Goal: Task Accomplishment & Management: Use online tool/utility

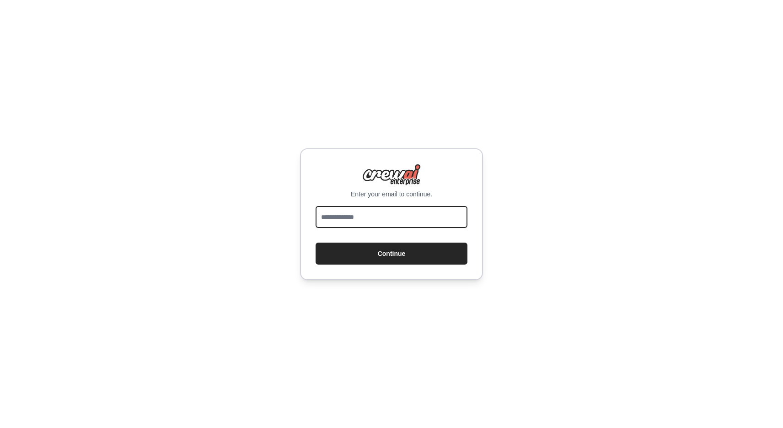
click at [359, 212] on input "email" at bounding box center [391, 217] width 152 height 22
type input "**********"
click at [315, 242] on button "Continue" at bounding box center [391, 253] width 152 height 22
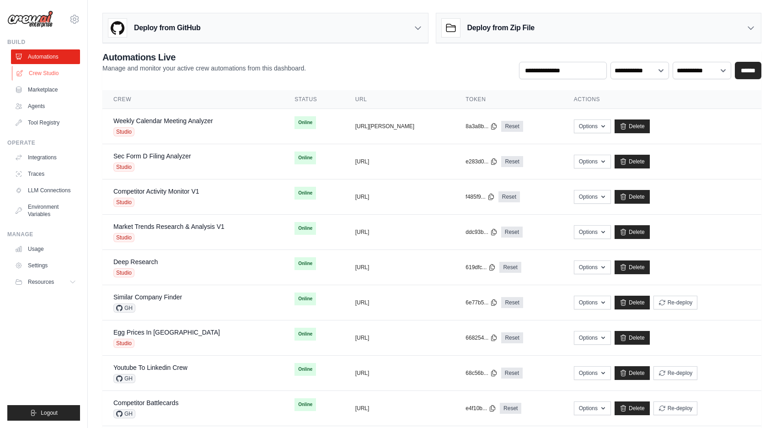
click at [41, 70] on link "Crew Studio" at bounding box center [46, 73] width 69 height 15
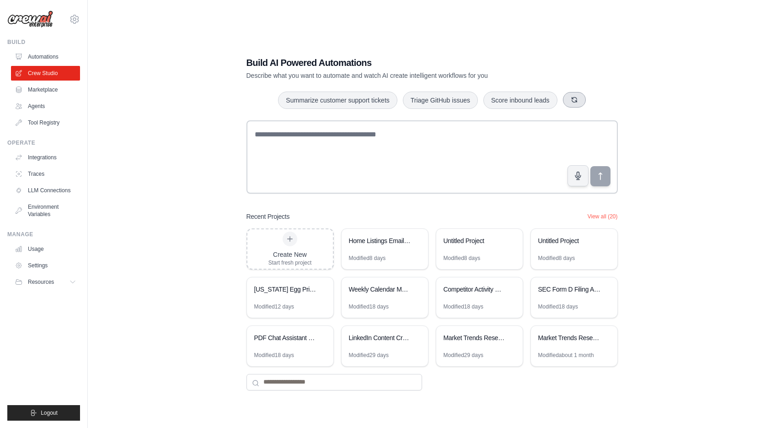
click at [576, 97] on icon "button" at bounding box center [574, 99] width 7 height 7
click at [591, 99] on icon "button" at bounding box center [593, 99] width 7 height 7
click at [541, 102] on button "Automate social media posting" at bounding box center [512, 99] width 103 height 17
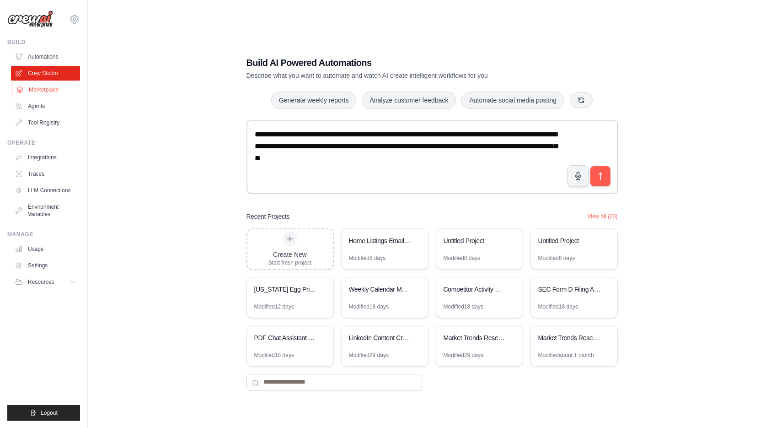
click at [37, 92] on link "Marketplace" at bounding box center [46, 89] width 69 height 15
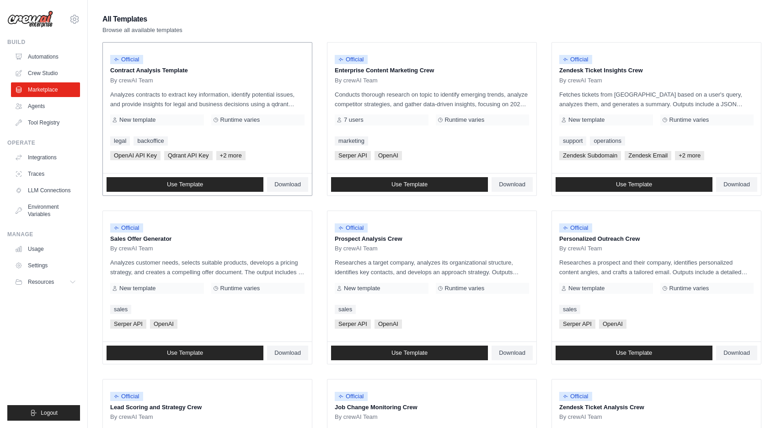
scroll to position [420, 0]
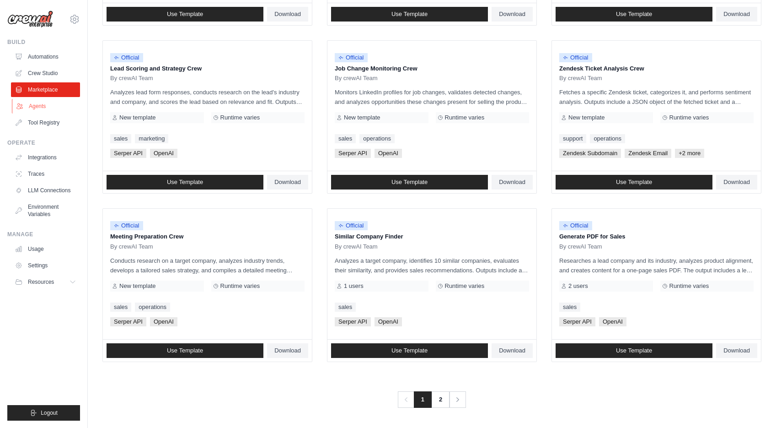
click at [21, 102] on link "Agents" at bounding box center [46, 106] width 69 height 15
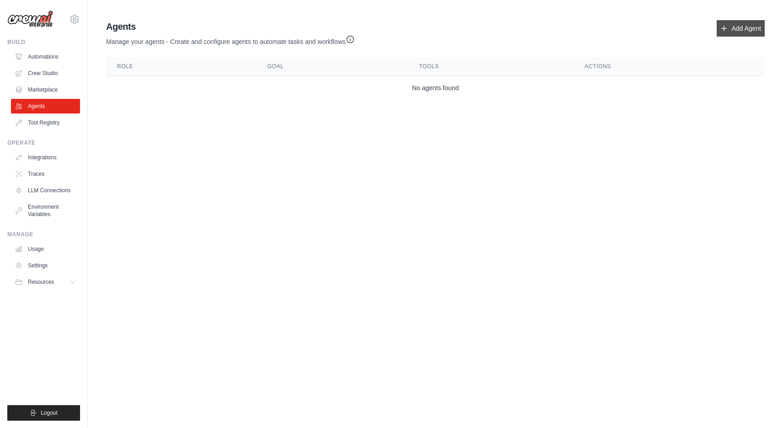
click at [724, 30] on icon at bounding box center [723, 28] width 7 height 7
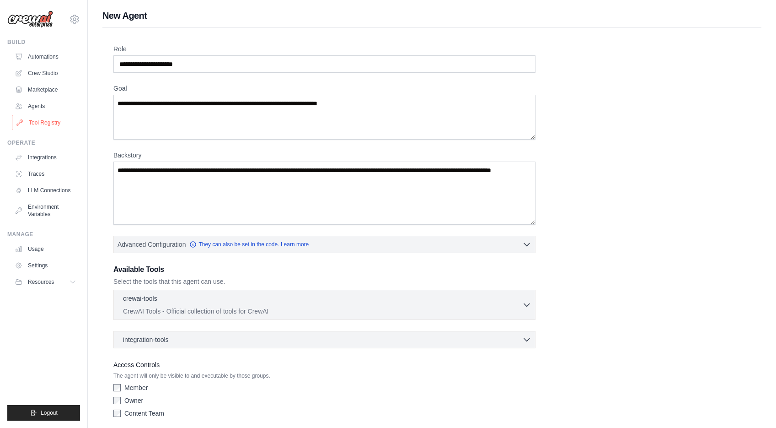
click at [37, 119] on link "Tool Registry" at bounding box center [46, 122] width 69 height 15
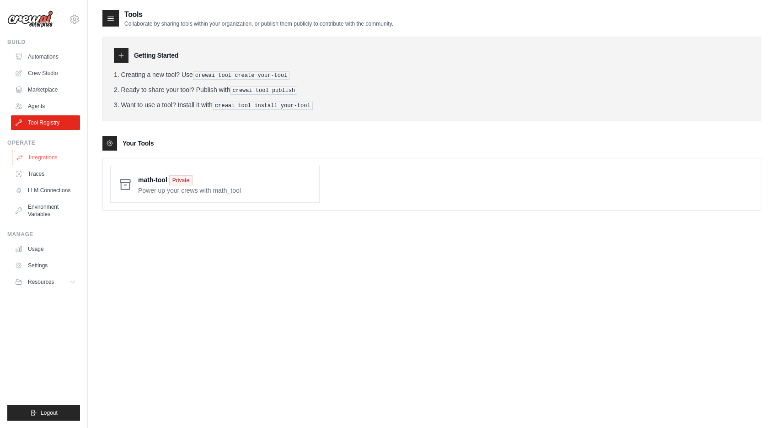
click at [32, 159] on link "Integrations" at bounding box center [46, 157] width 69 height 15
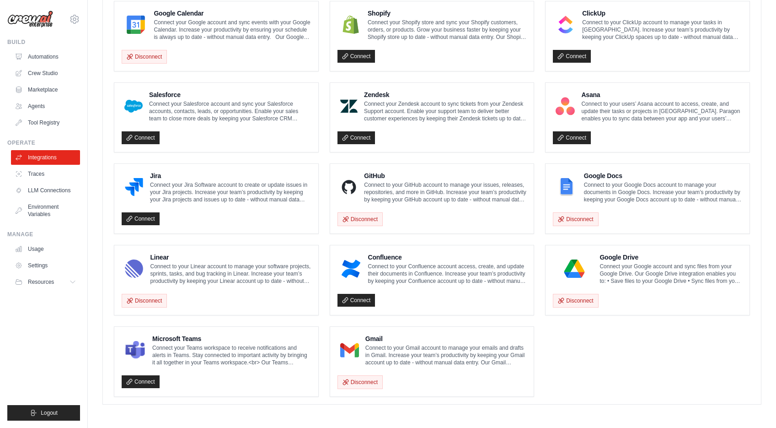
scroll to position [226, 0]
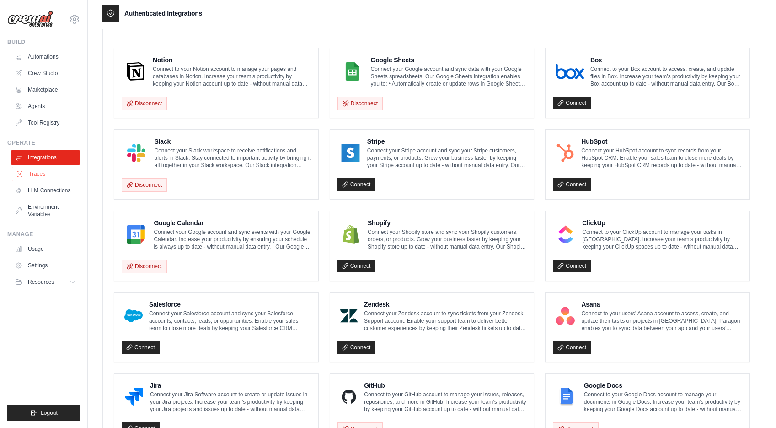
click at [26, 175] on link "Traces" at bounding box center [46, 173] width 69 height 15
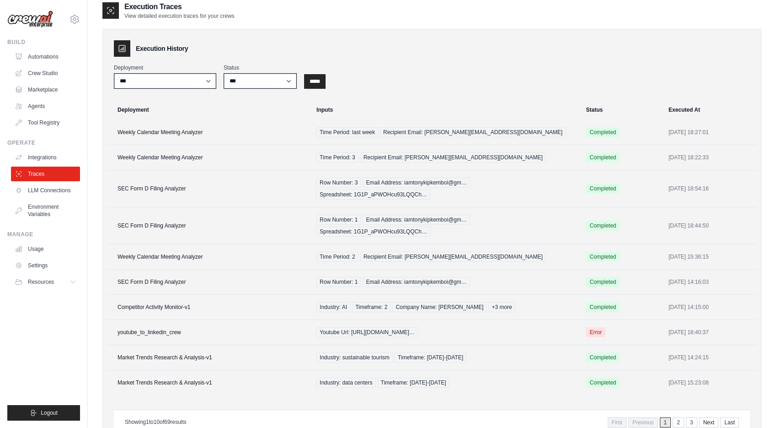
scroll to position [18, 0]
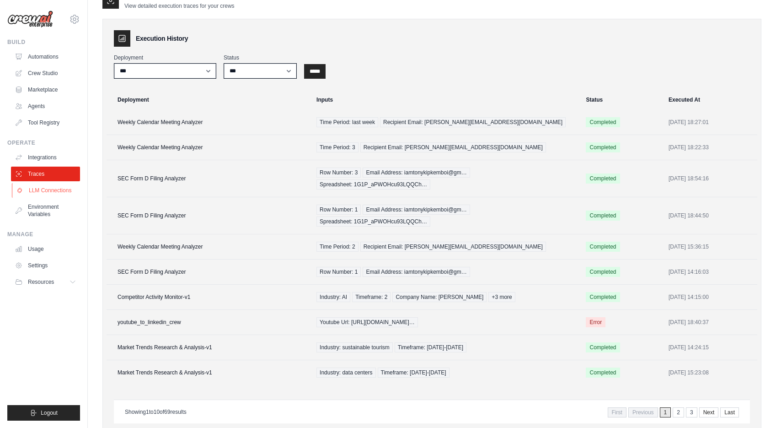
click at [41, 196] on link "LLM Connections" at bounding box center [46, 190] width 69 height 15
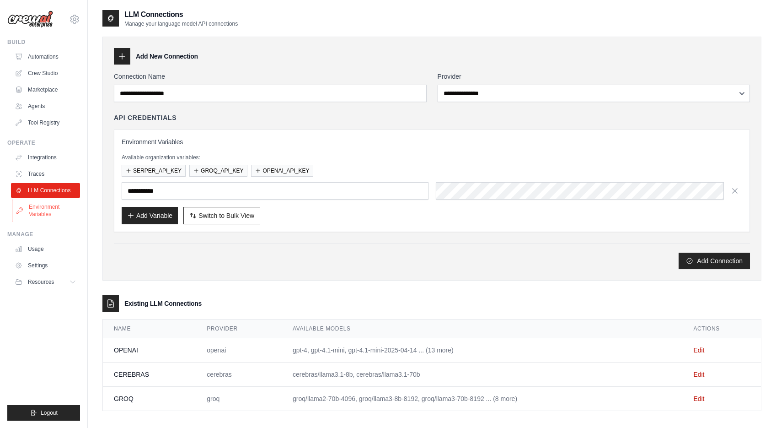
click at [39, 210] on link "Environment Variables" at bounding box center [46, 210] width 69 height 22
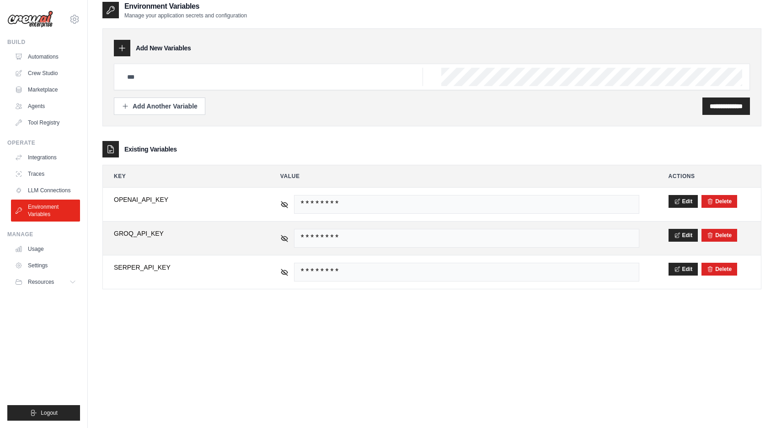
scroll to position [18, 0]
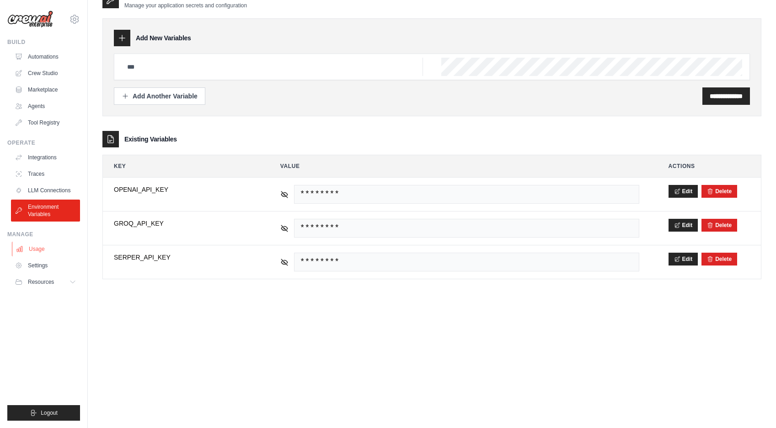
click at [44, 246] on link "Usage" at bounding box center [46, 248] width 69 height 15
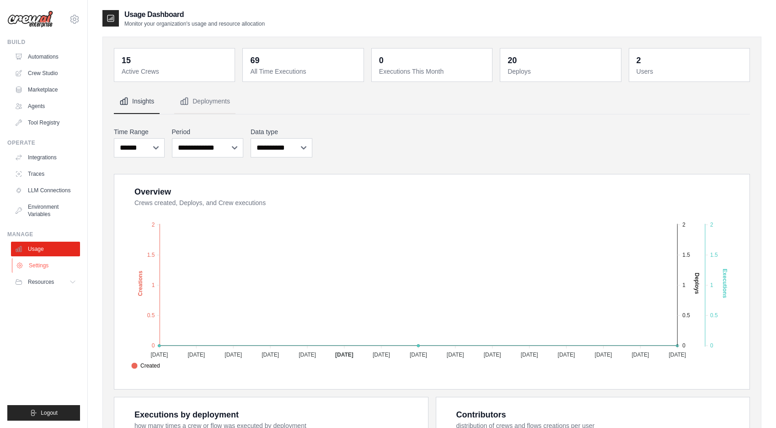
click at [41, 265] on link "Settings" at bounding box center [46, 265] width 69 height 15
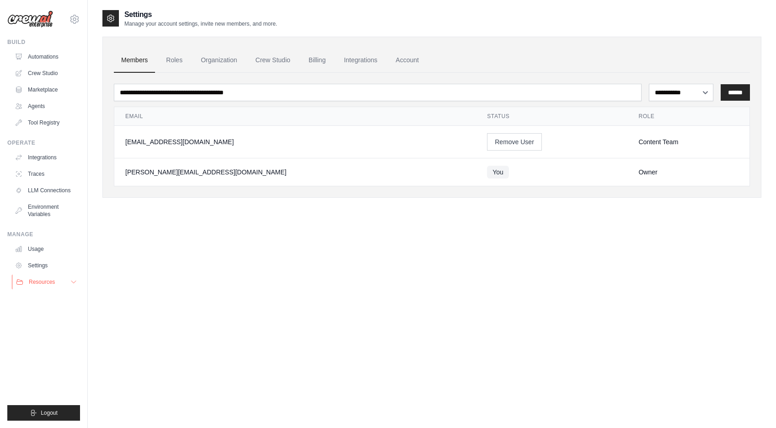
click at [40, 282] on span "Resources" at bounding box center [42, 281] width 26 height 7
click at [43, 279] on span "Resources" at bounding box center [42, 281] width 26 height 7
click at [29, 190] on link "LLM Connections" at bounding box center [46, 190] width 69 height 15
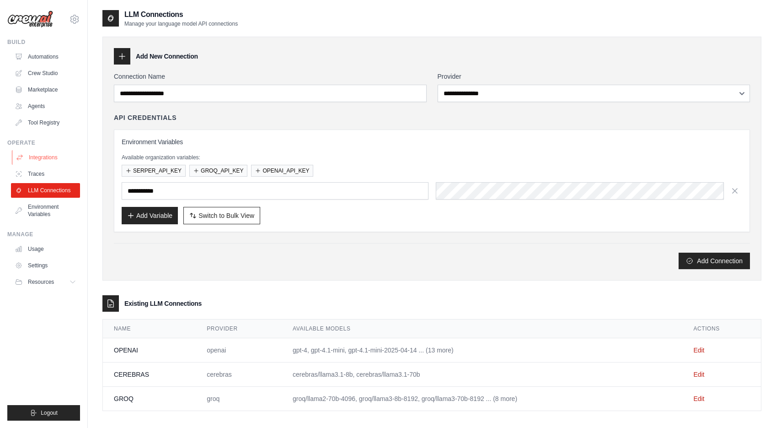
click at [26, 155] on link "Integrations" at bounding box center [46, 157] width 69 height 15
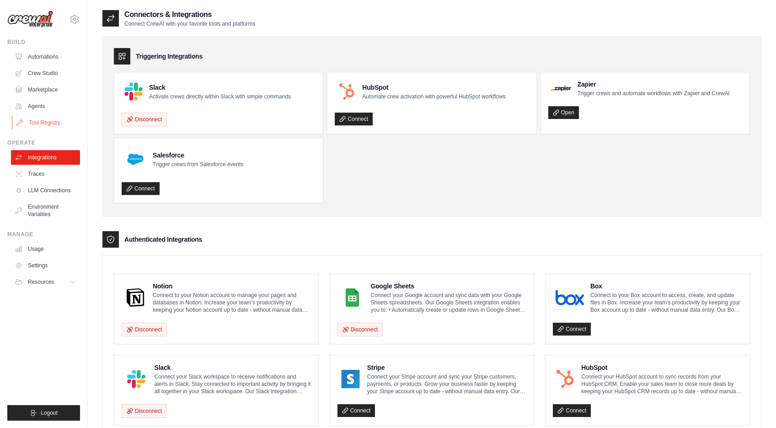
click at [36, 118] on link "Tool Registry" at bounding box center [46, 122] width 69 height 15
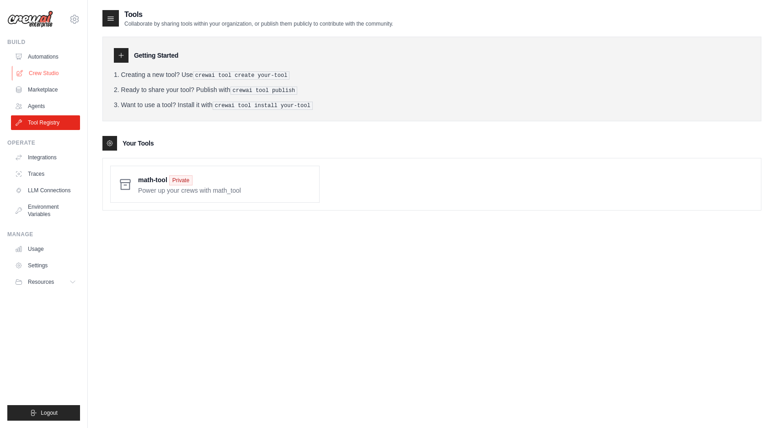
click at [43, 70] on link "Crew Studio" at bounding box center [46, 73] width 69 height 15
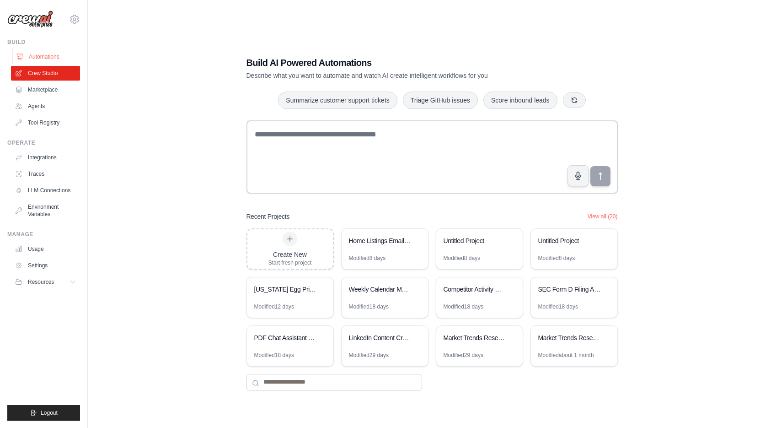
click at [41, 54] on link "Automations" at bounding box center [46, 56] width 69 height 15
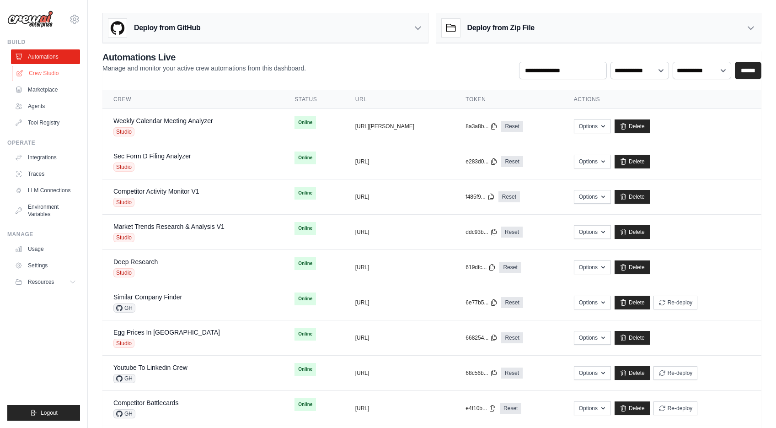
click at [39, 70] on link "Crew Studio" at bounding box center [46, 73] width 69 height 15
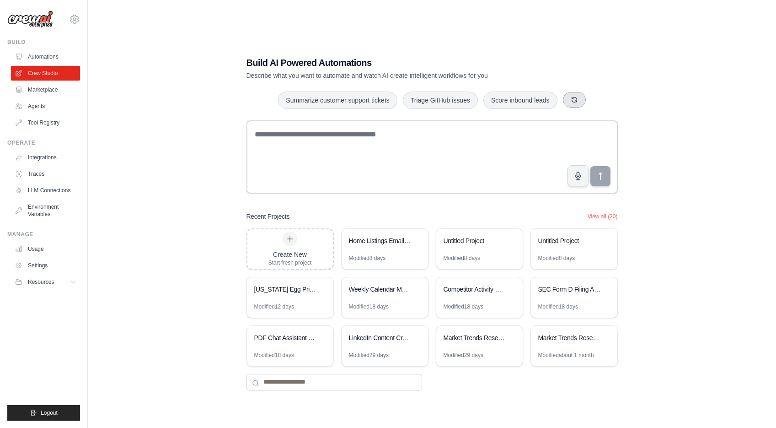
click at [574, 99] on icon "button" at bounding box center [574, 99] width 7 height 7
click at [187, 157] on div "Build AI Powered Automations Describe what you want to automate and watch AI cr…" at bounding box center [431, 223] width 659 height 428
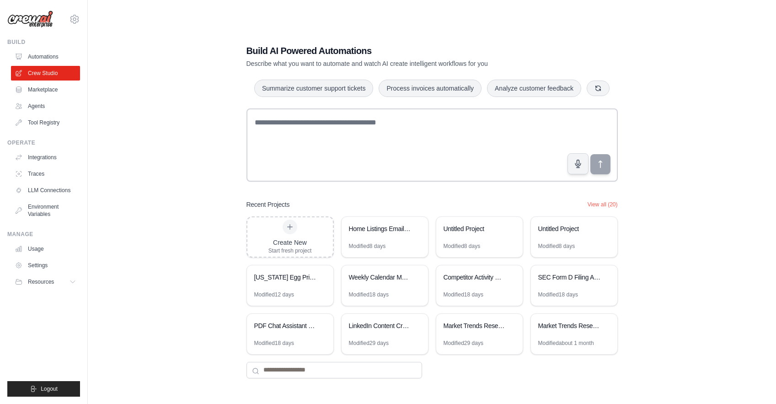
click at [187, 119] on div "Build AI Powered Automations Describe what you want to automate and watch AI cr…" at bounding box center [431, 211] width 659 height 404
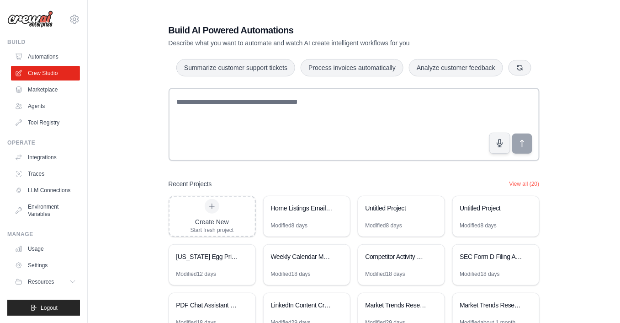
click at [135, 130] on div "Build AI Powered Automations Describe what you want to automate and watch AI cr…" at bounding box center [353, 190] width 503 height 363
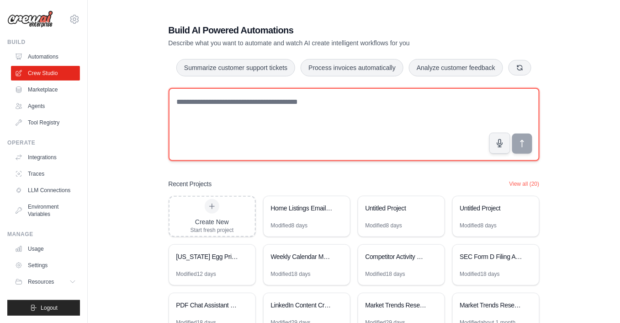
click at [249, 122] on textarea at bounding box center [354, 124] width 371 height 73
